Goal: Find specific page/section: Find specific page/section

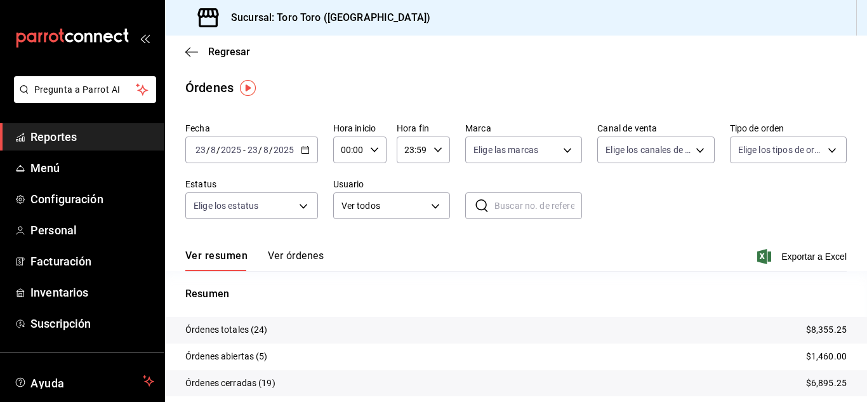
click at [61, 142] on span "Reportes" at bounding box center [92, 136] width 124 height 17
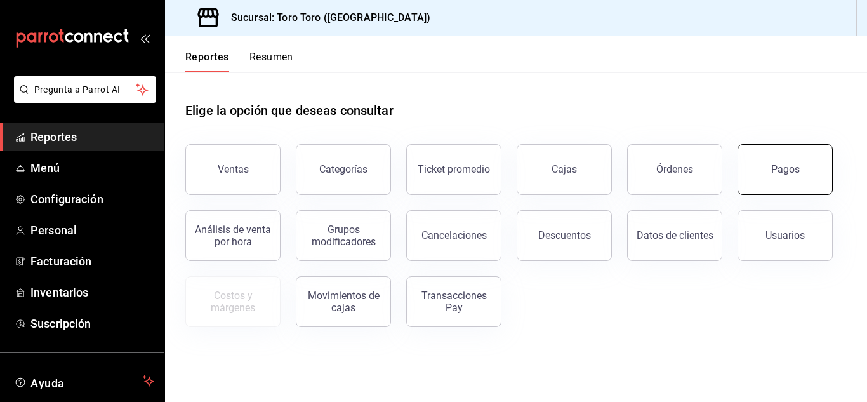
click at [767, 169] on button "Pagos" at bounding box center [785, 169] width 95 height 51
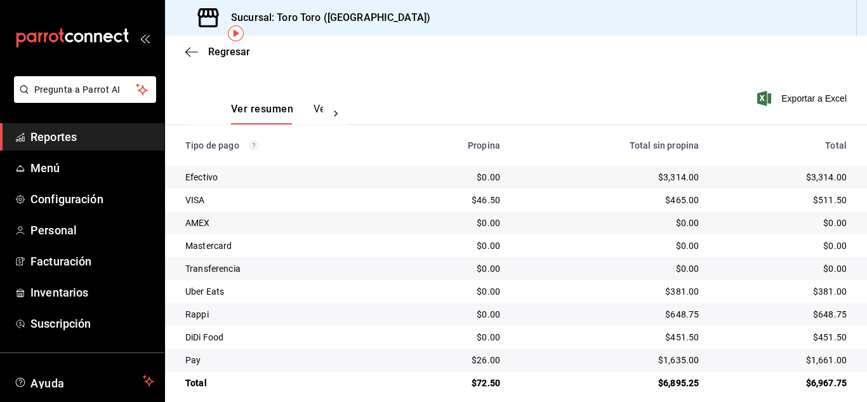
scroll to position [182, 0]
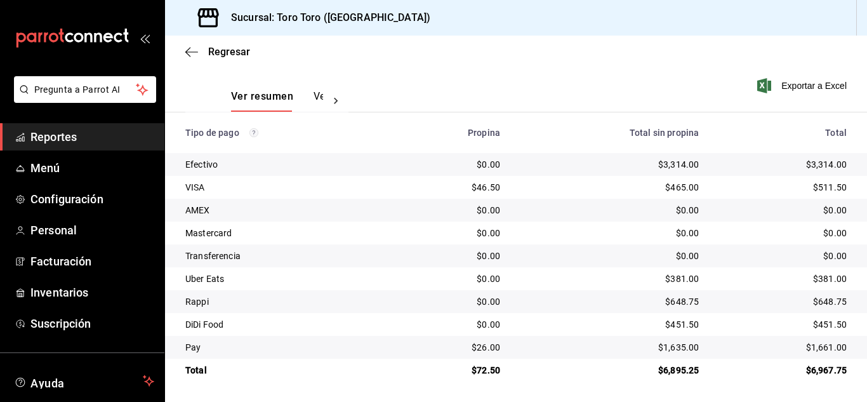
click at [83, 143] on span "Reportes" at bounding box center [92, 136] width 124 height 17
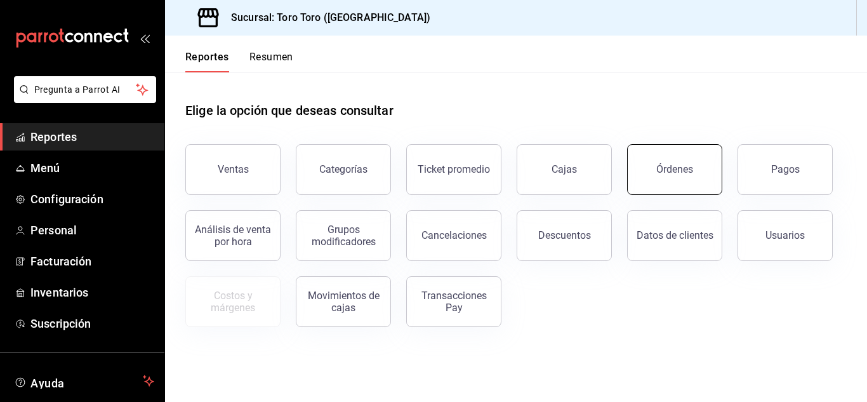
click at [683, 173] on div "Órdenes" at bounding box center [674, 169] width 37 height 12
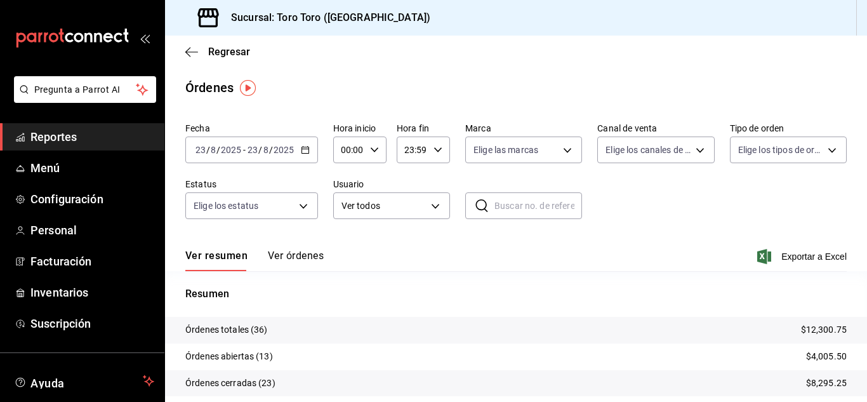
scroll to position [63, 0]
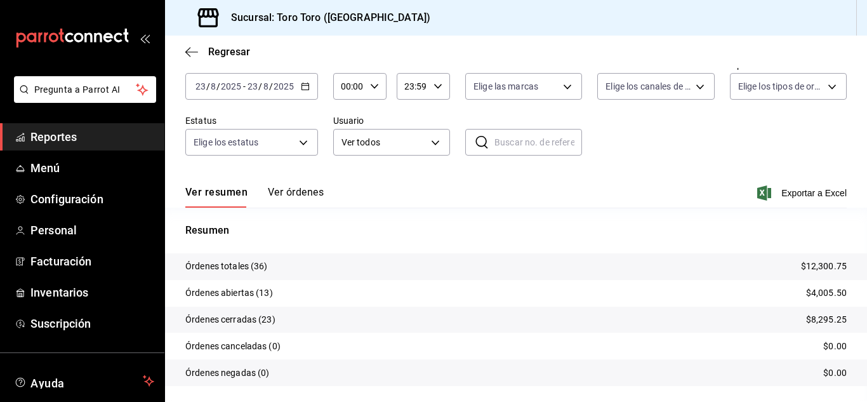
click at [68, 143] on span "Reportes" at bounding box center [92, 136] width 124 height 17
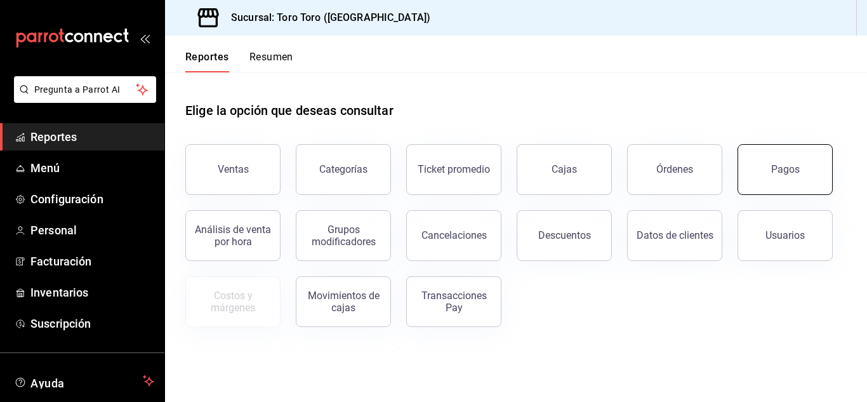
click at [781, 169] on div "Pagos" at bounding box center [785, 169] width 29 height 12
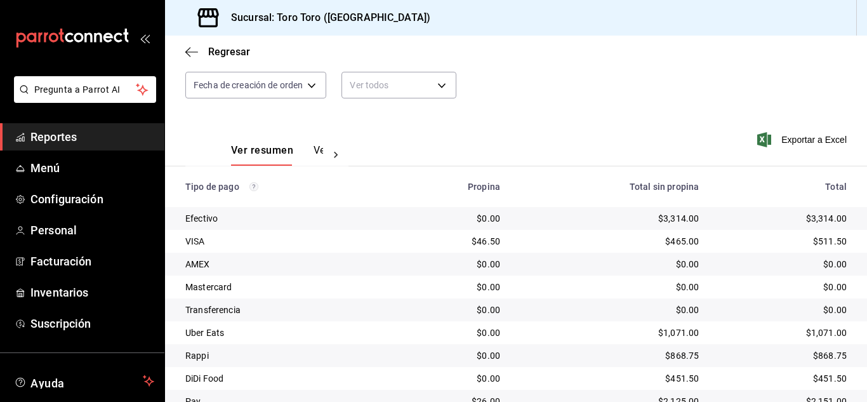
scroll to position [182, 0]
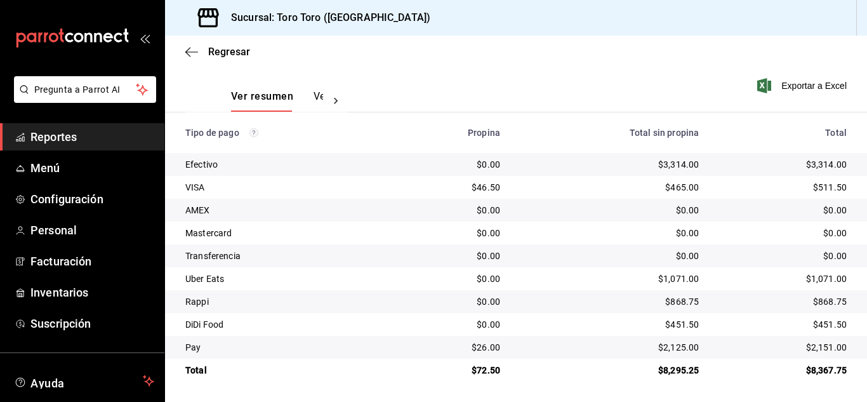
click at [74, 144] on span "Reportes" at bounding box center [92, 136] width 124 height 17
